Goal: Task Accomplishment & Management: Complete application form

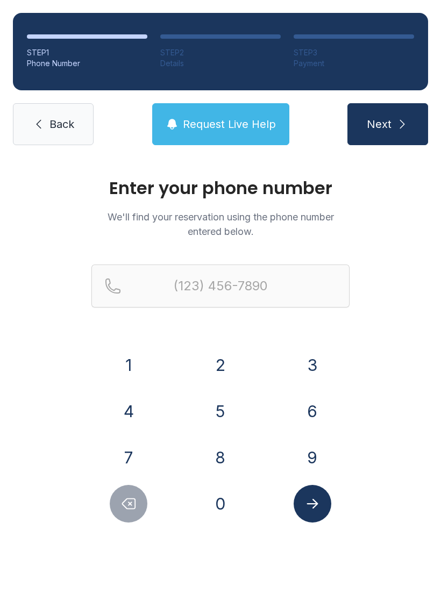
click at [133, 458] on button "7" at bounding box center [129, 458] width 38 height 38
click at [228, 520] on button "0" at bounding box center [221, 504] width 38 height 38
click at [325, 423] on button "6" at bounding box center [313, 412] width 38 height 38
click at [313, 375] on button "3" at bounding box center [313, 365] width 38 height 38
click at [315, 420] on button "6" at bounding box center [313, 412] width 38 height 38
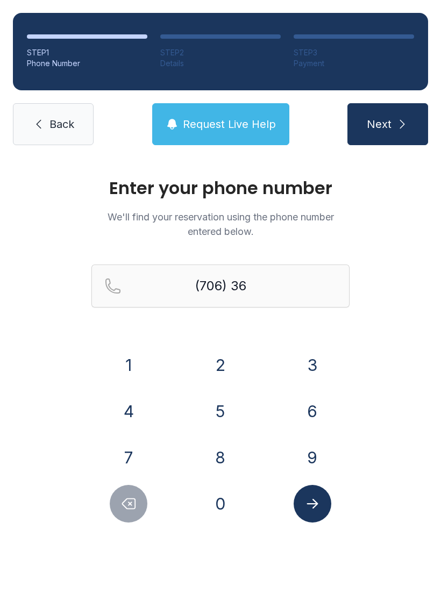
click at [228, 496] on button "0" at bounding box center [221, 504] width 38 height 38
click at [235, 450] on button "8" at bounding box center [221, 458] width 38 height 38
click at [140, 351] on button "1" at bounding box center [129, 365] width 38 height 38
click at [220, 499] on button "0" at bounding box center [221, 504] width 38 height 38
click at [218, 402] on button "5" at bounding box center [221, 412] width 38 height 38
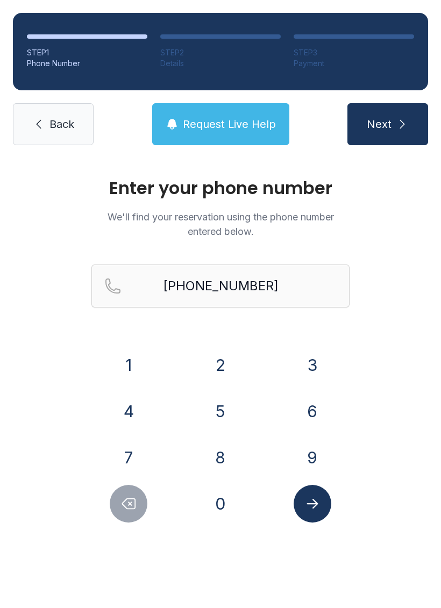
click at [318, 516] on button "Submit lookup form" at bounding box center [313, 504] width 38 height 38
click at [318, 507] on icon "Submit lookup form" at bounding box center [313, 504] width 16 height 16
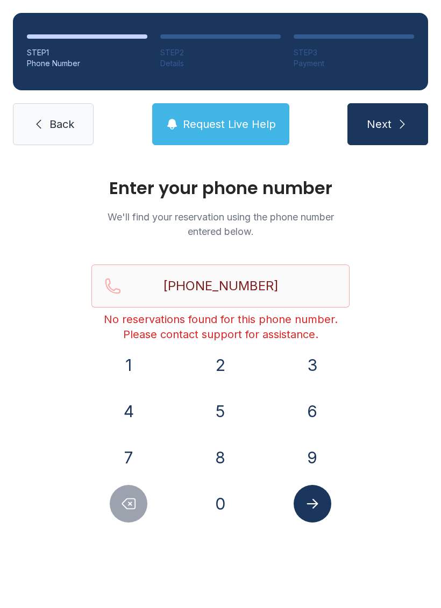
click at [137, 500] on icon "Delete number" at bounding box center [129, 504] width 16 height 16
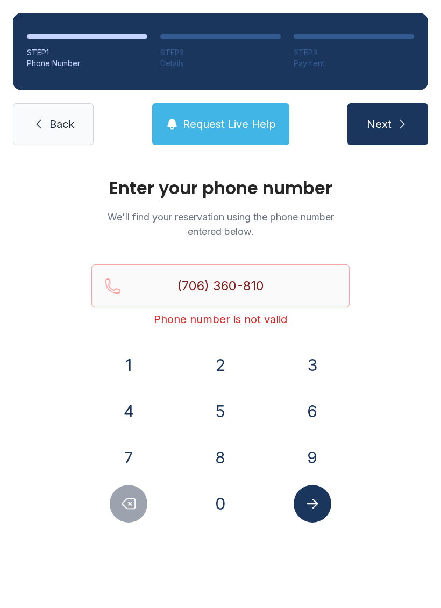
click at [136, 500] on icon "Delete number" at bounding box center [129, 504] width 16 height 16
click at [139, 498] on button "Delete number" at bounding box center [129, 504] width 38 height 38
click at [136, 493] on button "Delete number" at bounding box center [129, 504] width 38 height 38
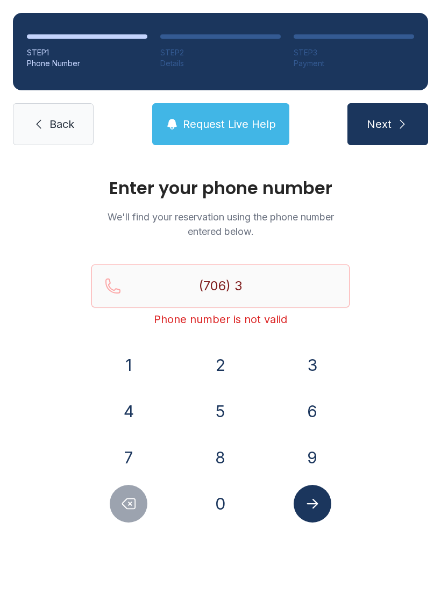
click at [133, 475] on button "7" at bounding box center [129, 458] width 38 height 38
click at [138, 480] on div "1 2 3 4 5 6 7 8 9 0" at bounding box center [220, 434] width 258 height 176
click at [129, 486] on button "Delete number" at bounding box center [129, 504] width 38 height 38
click at [127, 485] on div "1 2 3 4 5 6 7 8 9 0" at bounding box center [220, 434] width 258 height 176
click at [125, 476] on button "7" at bounding box center [129, 458] width 38 height 38
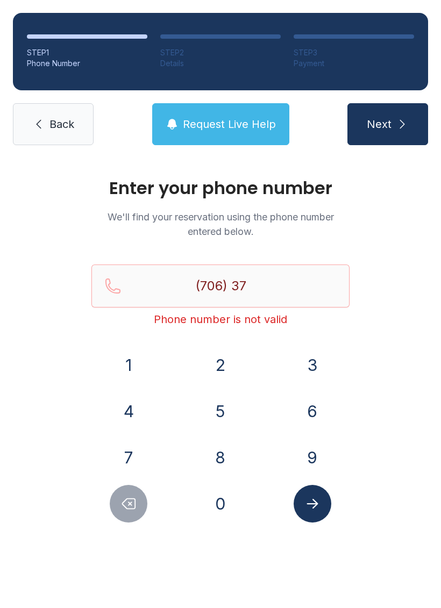
click at [128, 479] on div "1 2 3 4 5 6 7 8 9 0" at bounding box center [220, 434] width 258 height 176
click at [129, 485] on button "Delete number" at bounding box center [129, 504] width 38 height 38
click at [139, 504] on button "Delete number" at bounding box center [129, 504] width 38 height 38
click at [138, 503] on button "Delete number" at bounding box center [129, 504] width 38 height 38
click at [143, 505] on button "Delete number" at bounding box center [129, 504] width 38 height 38
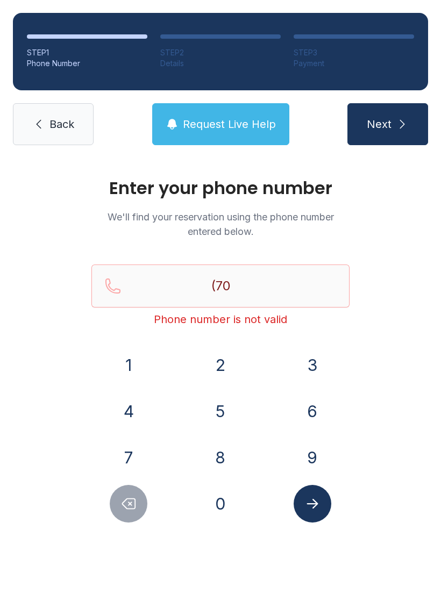
type input "(7"
click at [143, 504] on button "Delete number" at bounding box center [129, 504] width 38 height 38
click at [140, 504] on button "Delete number" at bounding box center [129, 504] width 38 height 38
click at [120, 608] on main "Enter your phone number We'll find your reservation using the phone number ente…" at bounding box center [220, 383] width 441 height 450
click at [58, 130] on span "Back" at bounding box center [61, 124] width 25 height 15
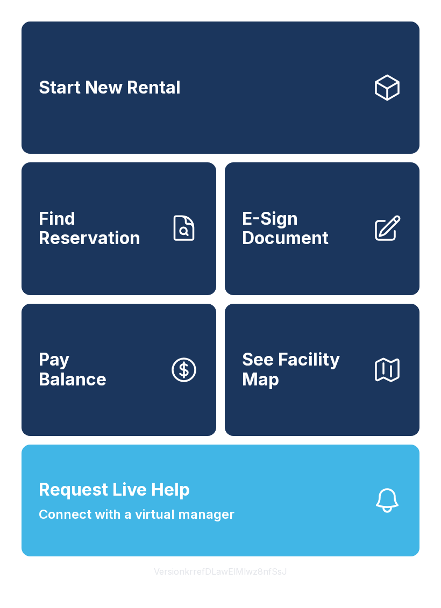
click at [330, 230] on span "E-Sign Document" at bounding box center [303, 228] width 122 height 39
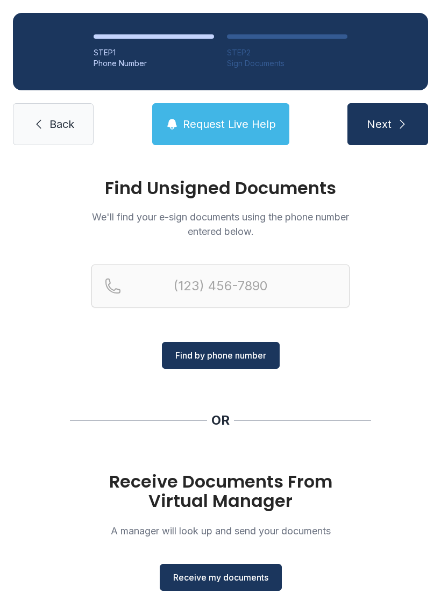
click at [229, 591] on button "Receive my documents" at bounding box center [221, 577] width 122 height 27
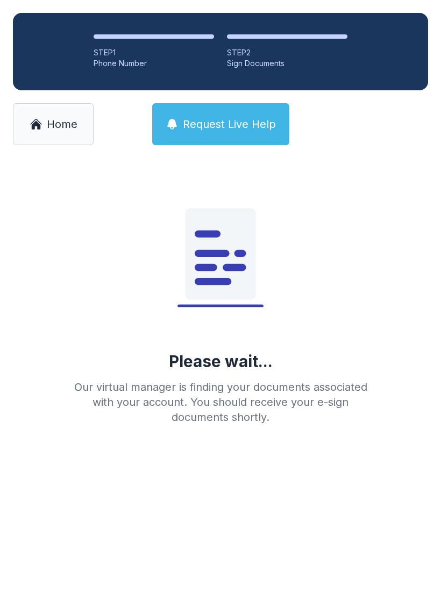
click at [76, 132] on link "Home" at bounding box center [53, 124] width 81 height 42
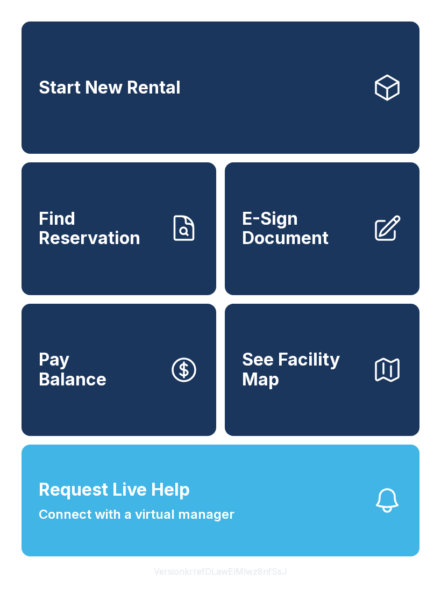
click at [301, 262] on link "E-Sign Document" at bounding box center [322, 228] width 195 height 132
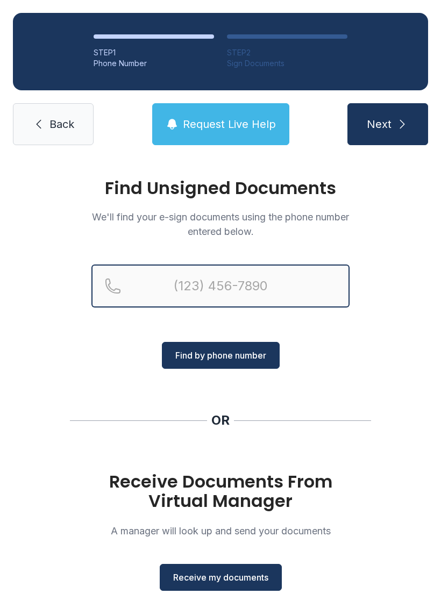
click at [172, 283] on input "Reservation phone number" at bounding box center [220, 286] width 258 height 43
type input "[PHONE_NUMBER]"
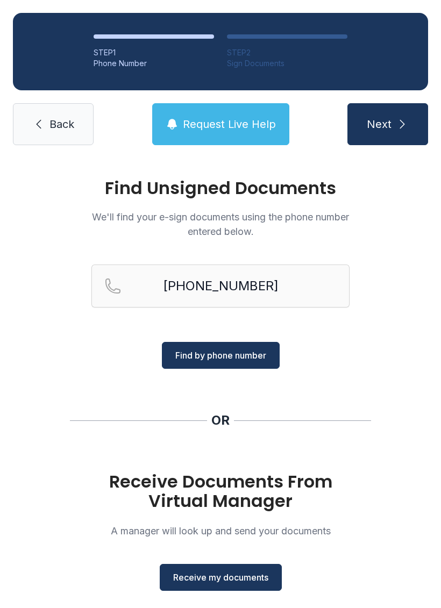
click at [205, 355] on span "Find by phone number" at bounding box center [220, 355] width 91 height 13
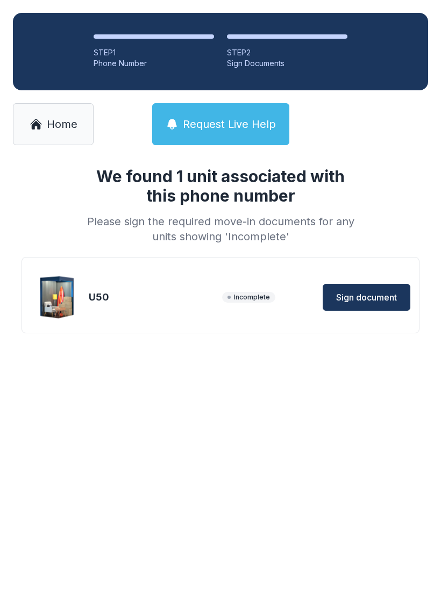
click at [360, 300] on span "Sign document" at bounding box center [366, 297] width 61 height 13
click at [47, 121] on span "Home" at bounding box center [62, 124] width 31 height 15
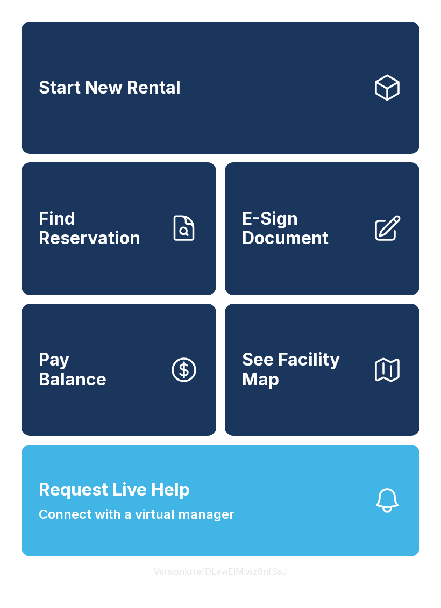
click at [328, 264] on link "E-Sign Document" at bounding box center [322, 228] width 195 height 132
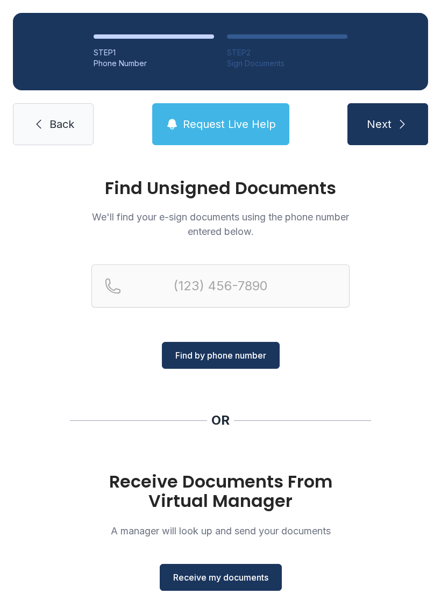
click at [243, 579] on span "Receive my documents" at bounding box center [220, 577] width 95 height 13
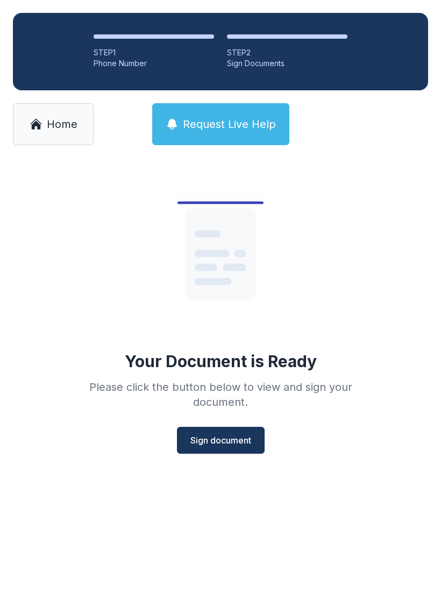
click at [237, 447] on button "Sign document" at bounding box center [221, 440] width 88 height 27
